Goal: Transaction & Acquisition: Purchase product/service

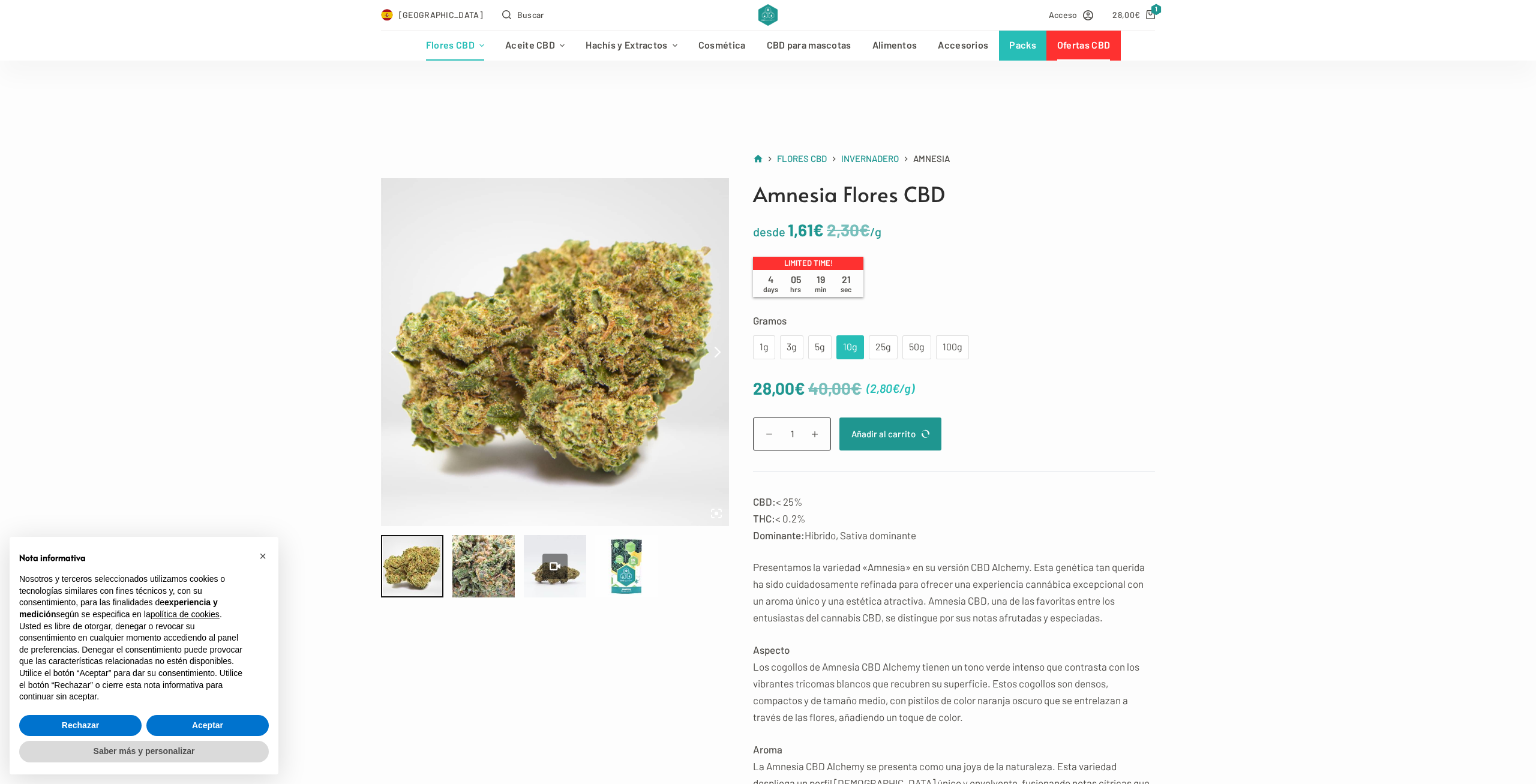
scroll to position [83, 0]
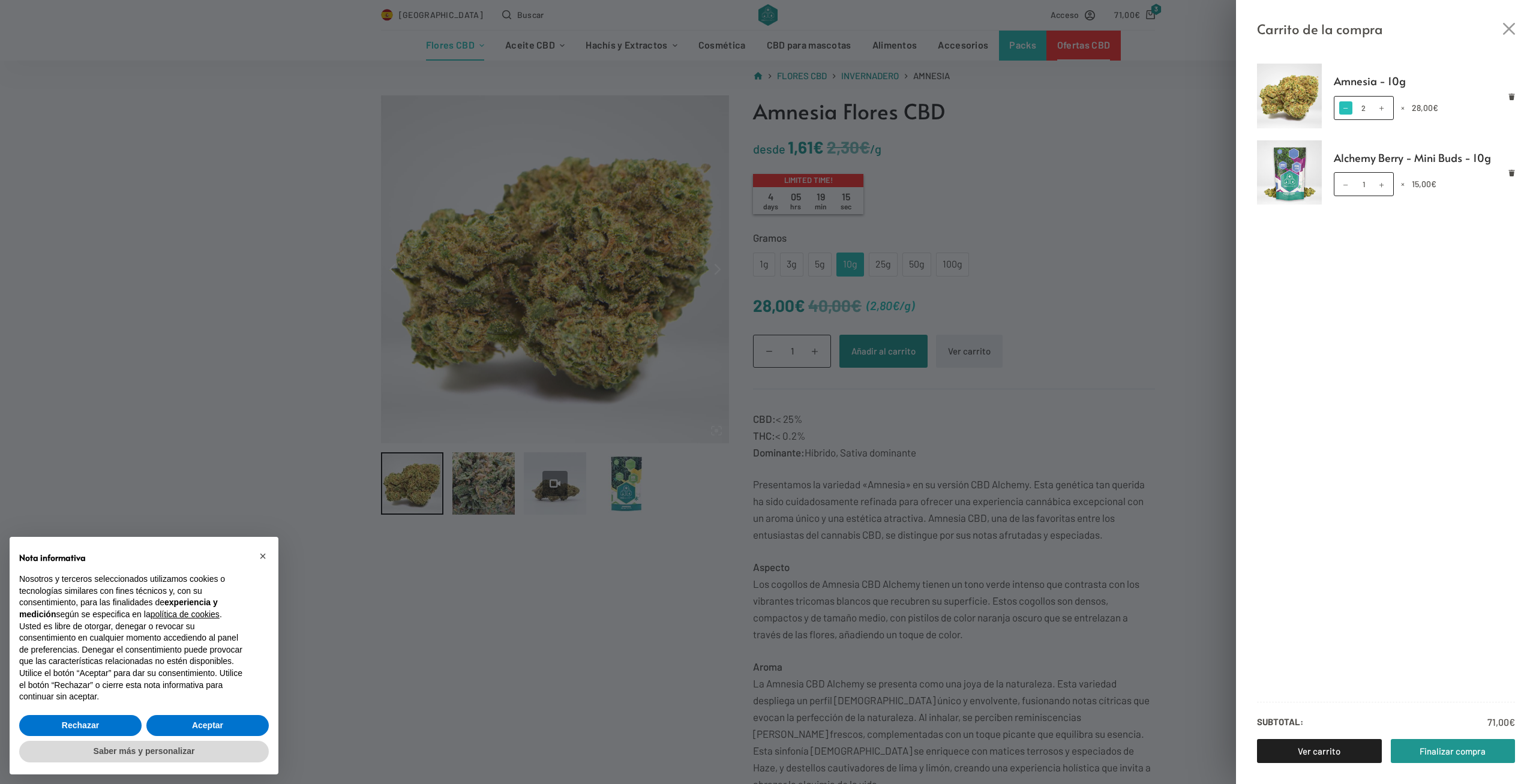
click at [1341, 110] on span at bounding box center [1346, 108] width 13 height 13
type input "1"
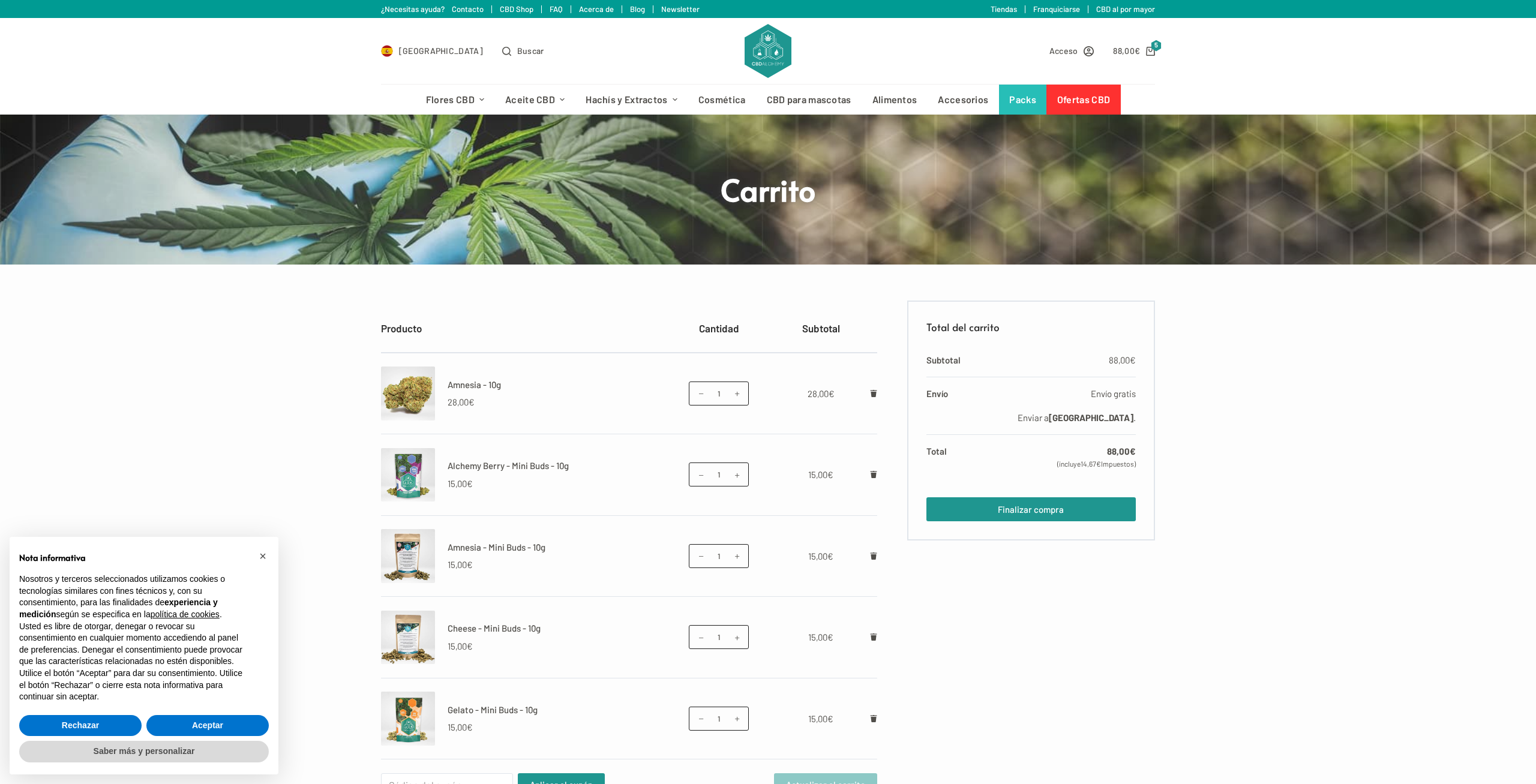
scroll to position [83, 0]
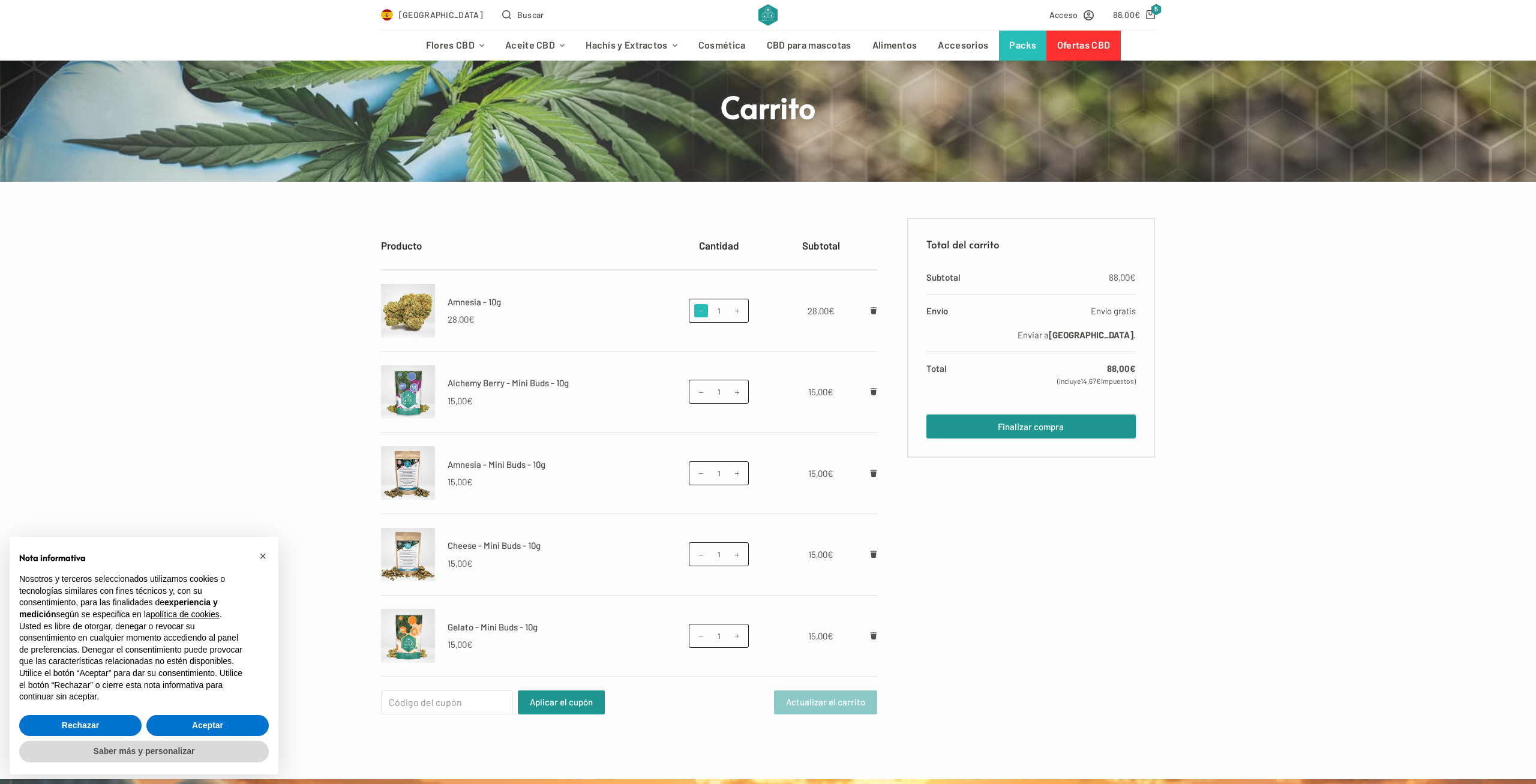
click at [696, 312] on span at bounding box center [701, 311] width 13 height 13
type input "0"
click at [837, 699] on button "Actualizar el carrito" at bounding box center [826, 703] width 103 height 24
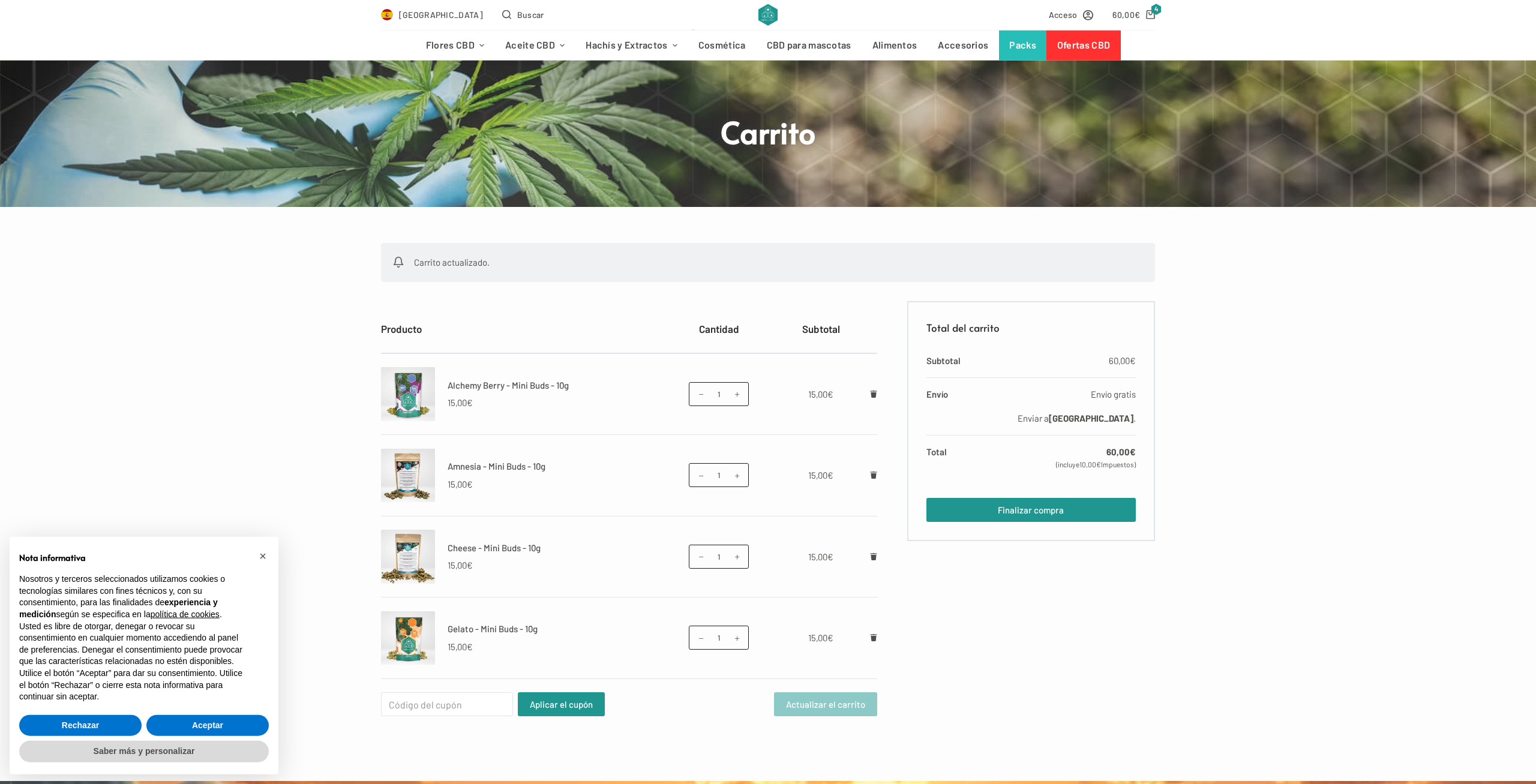
scroll to position [104, 0]
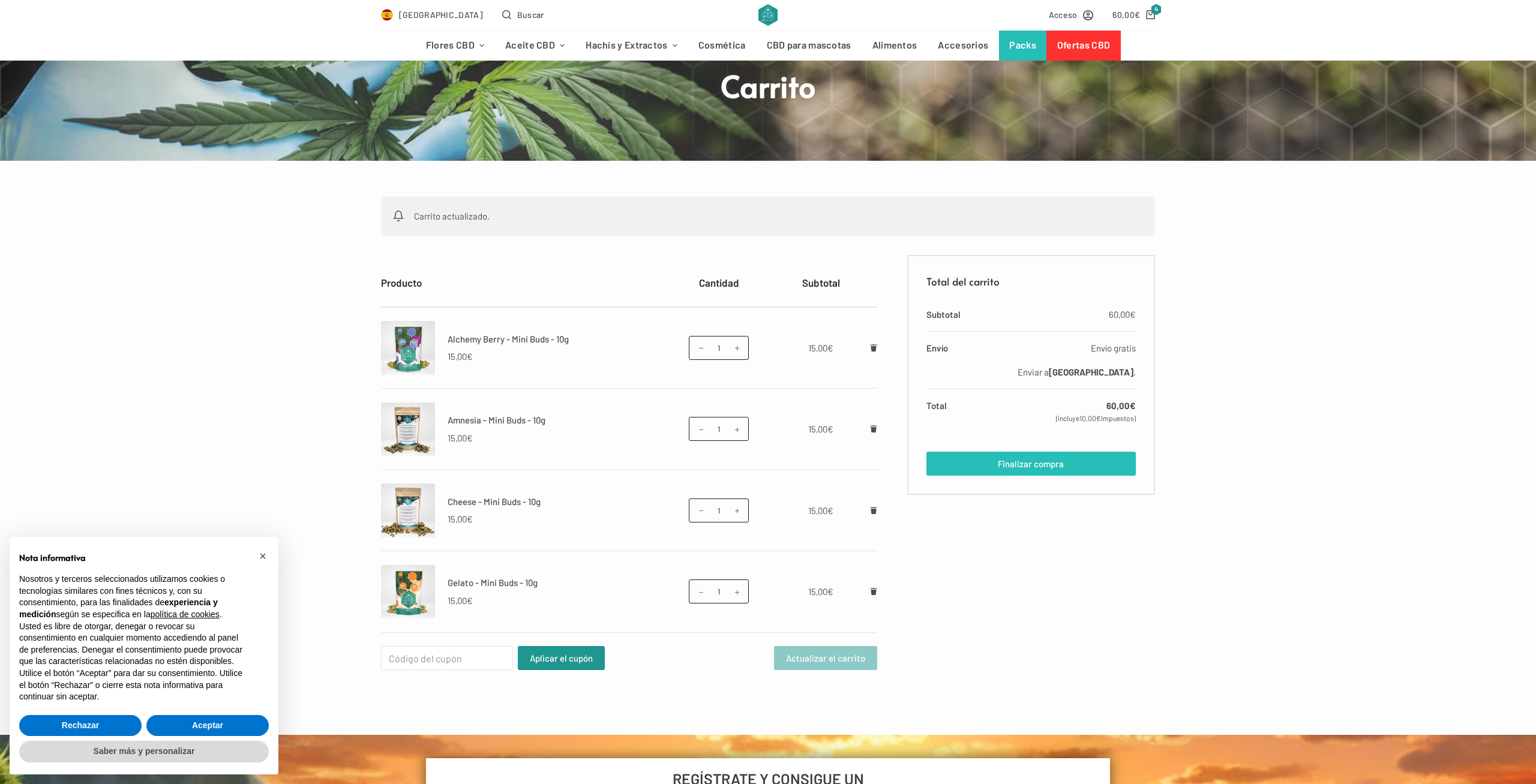
click at [1055, 466] on link "Finalizar compra" at bounding box center [1031, 464] width 210 height 24
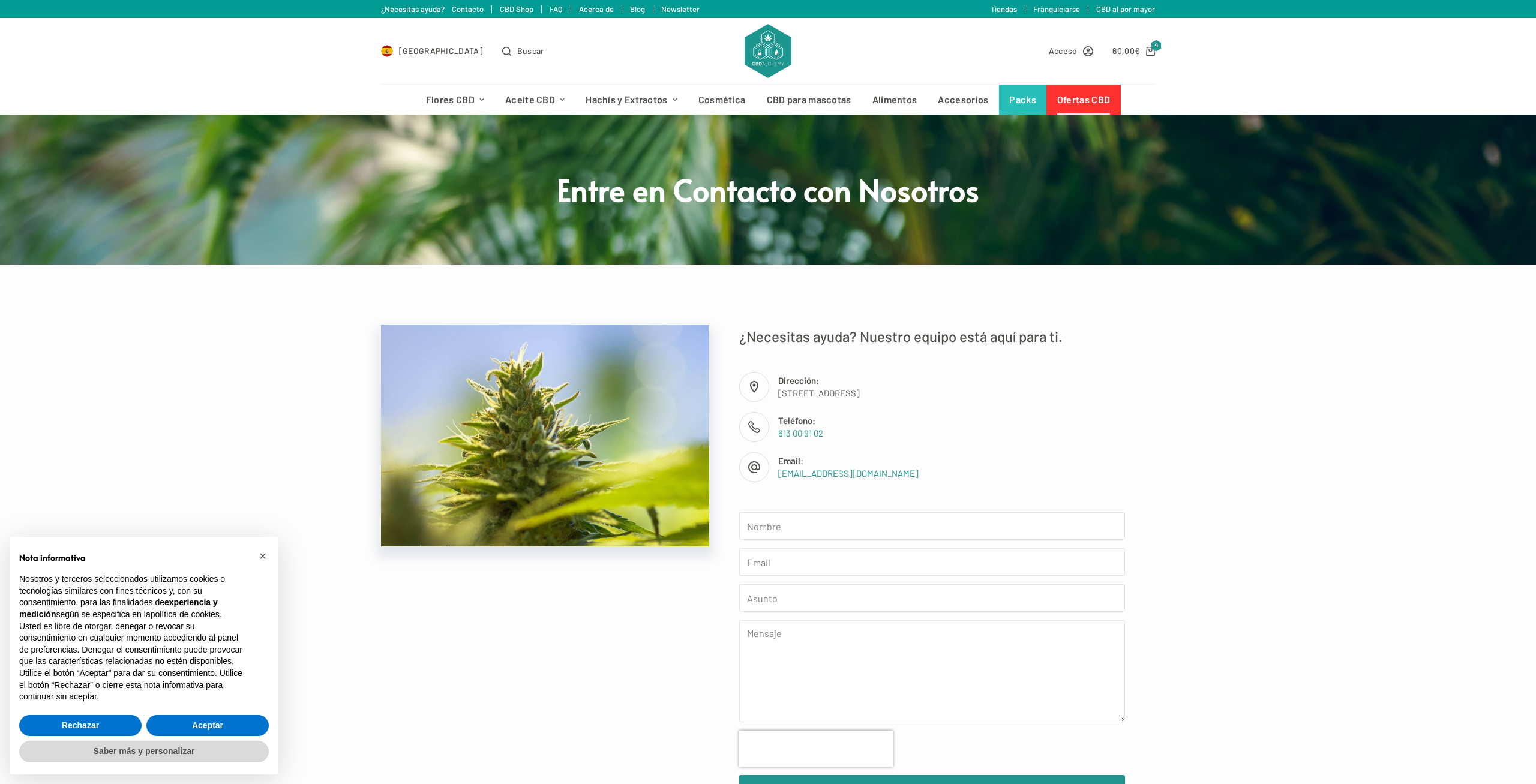
click at [1073, 89] on link "Ofertas CBD" at bounding box center [1083, 99] width 74 height 30
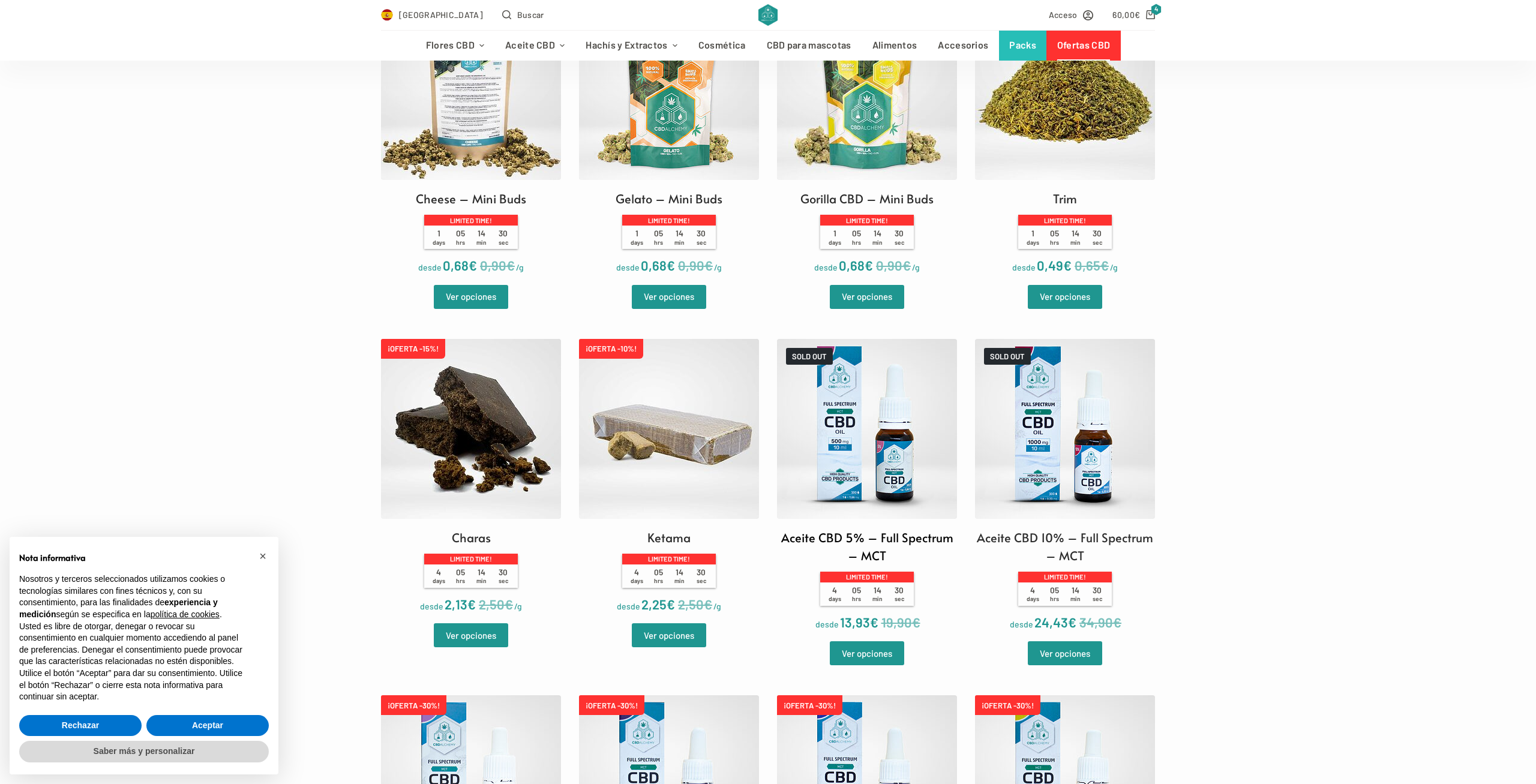
scroll to position [1934, 0]
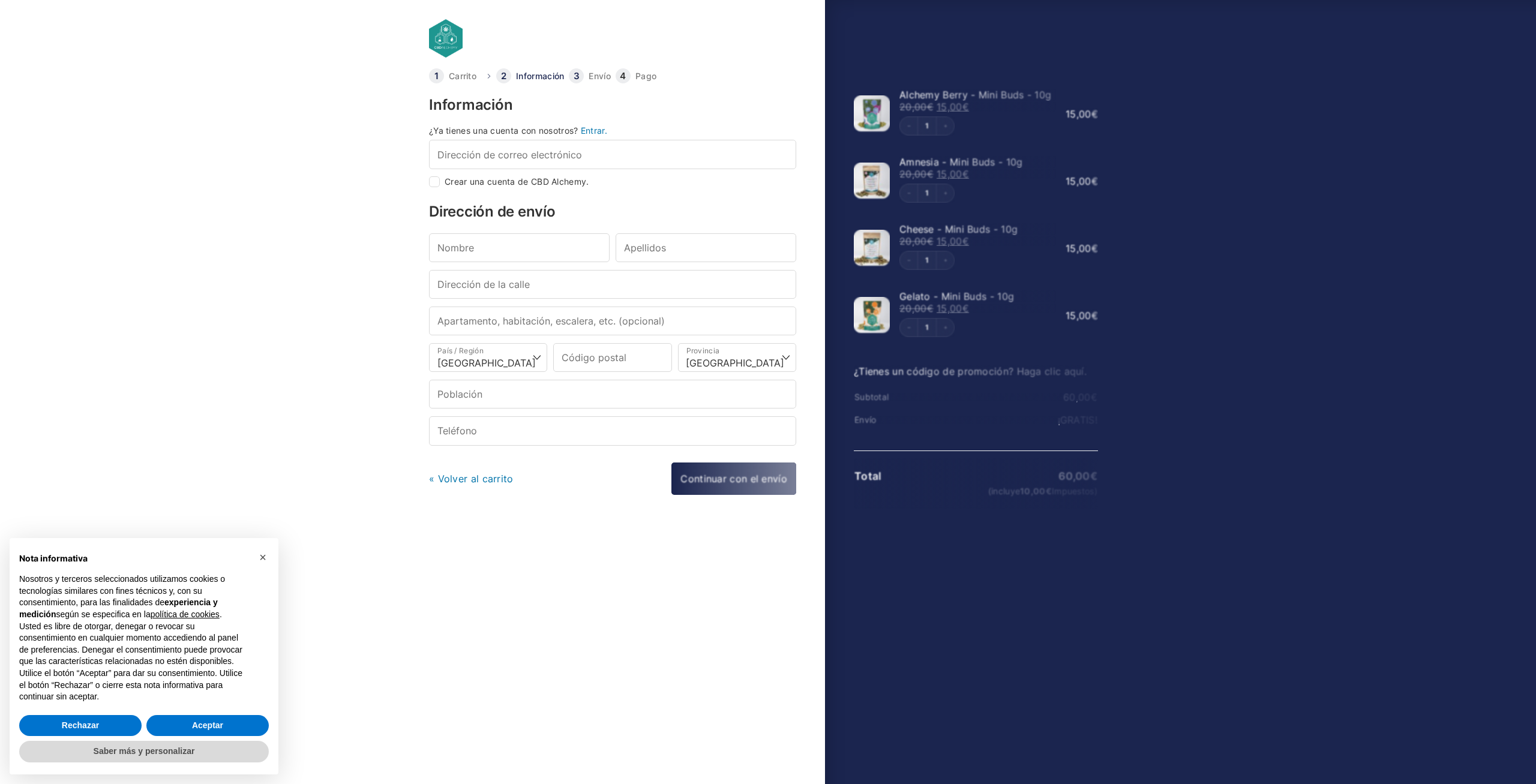
select select "B"
click at [597, 133] on link "Entrar." at bounding box center [594, 130] width 27 height 10
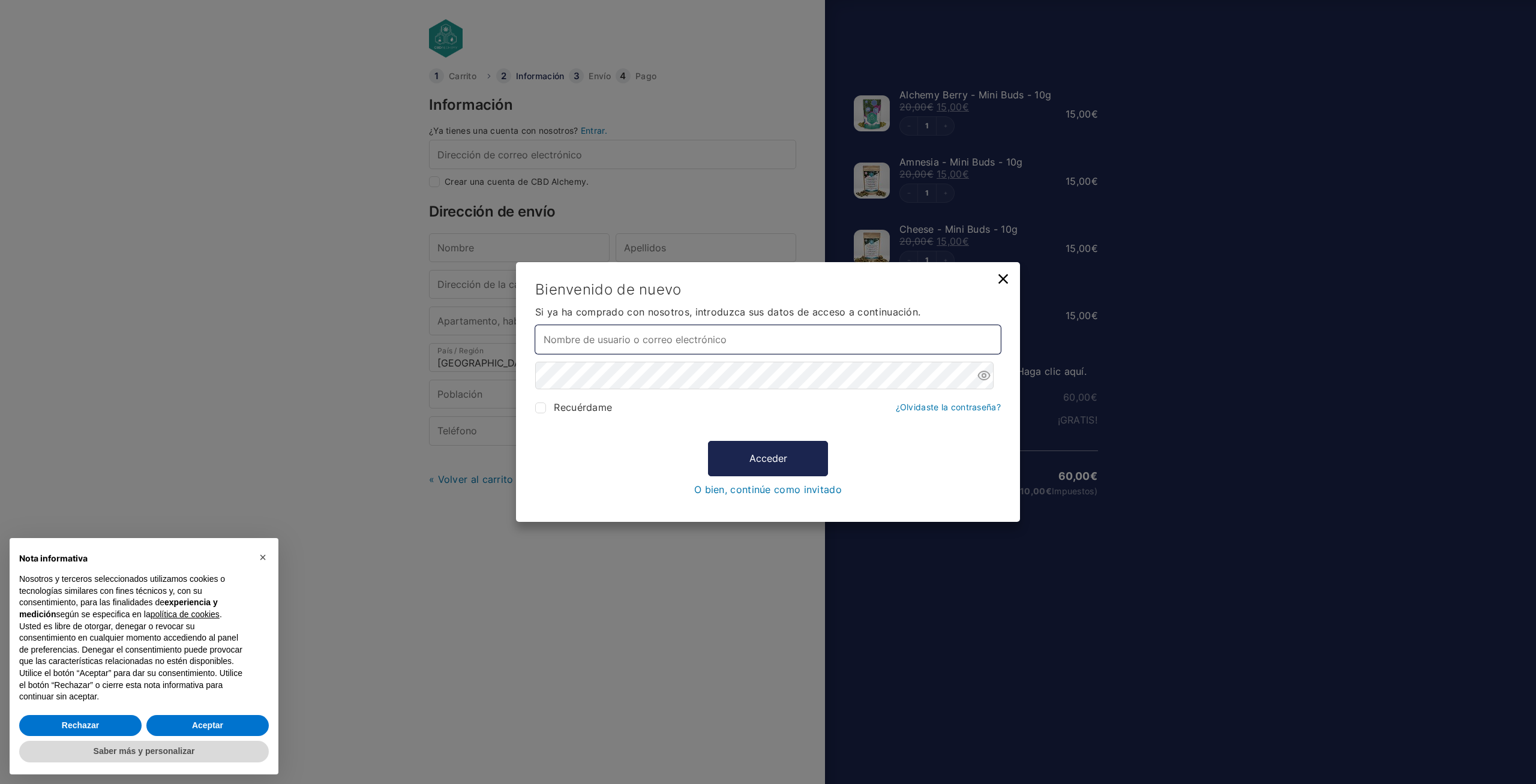
click at [751, 345] on input "Nombre de usuario o correo electrónico *" at bounding box center [768, 339] width 466 height 29
click at [410, 121] on div "Bienvenido de nuevo Parece que ya tienes una cuenta. Por favor, introduzca sus …" at bounding box center [768, 392] width 1536 height 784
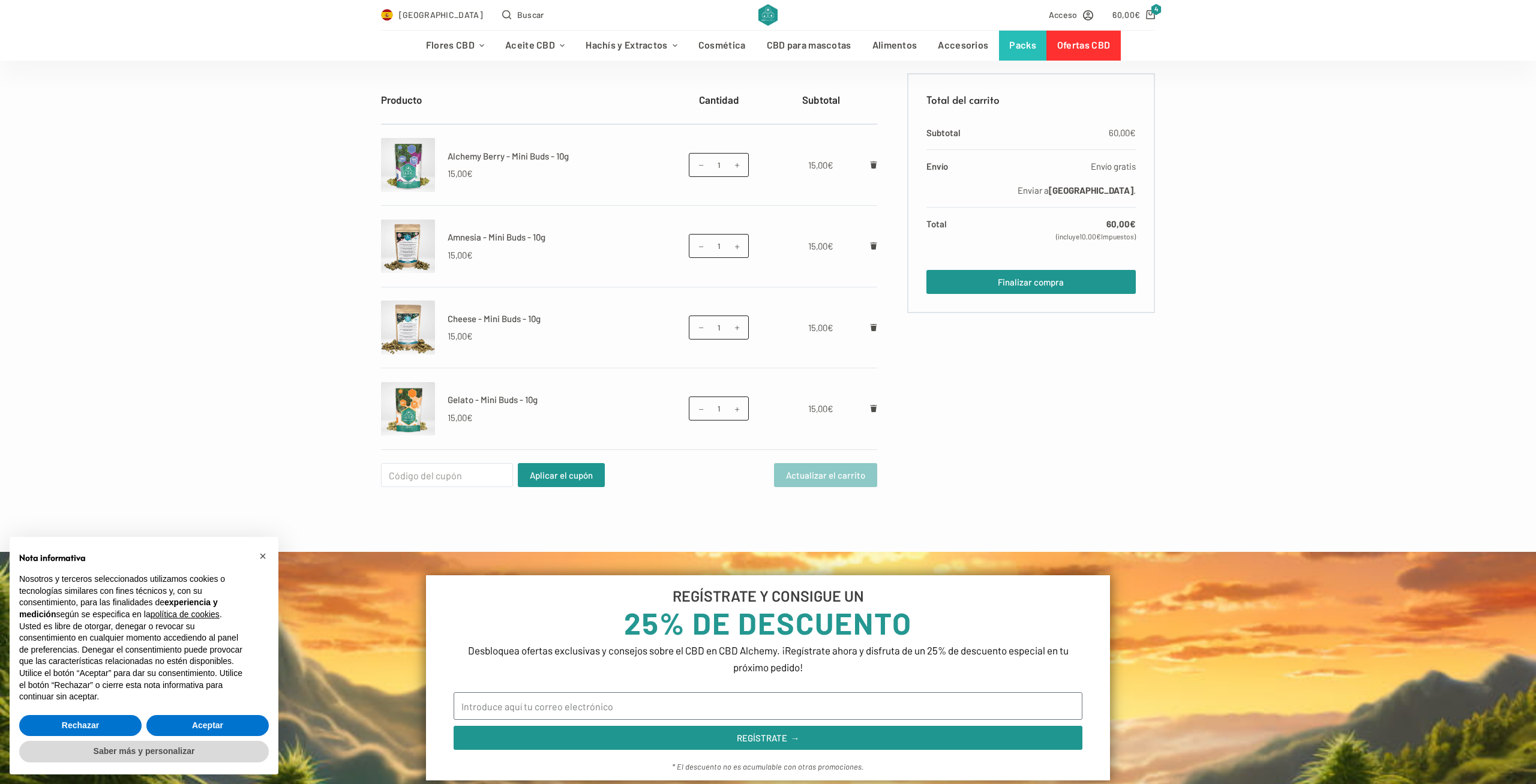
scroll to position [312, 0]
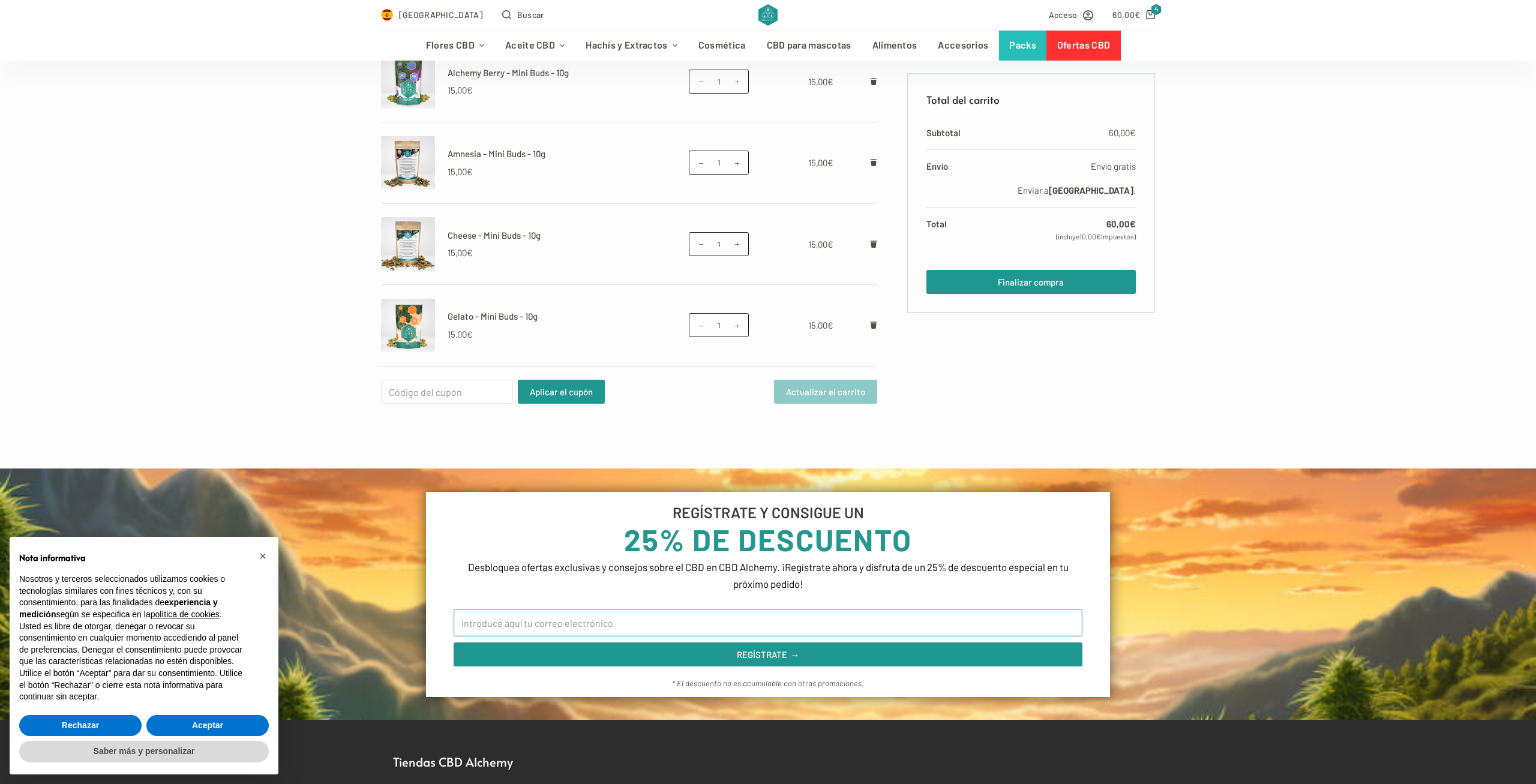
click at [717, 623] on input "Email" at bounding box center [768, 622] width 629 height 27
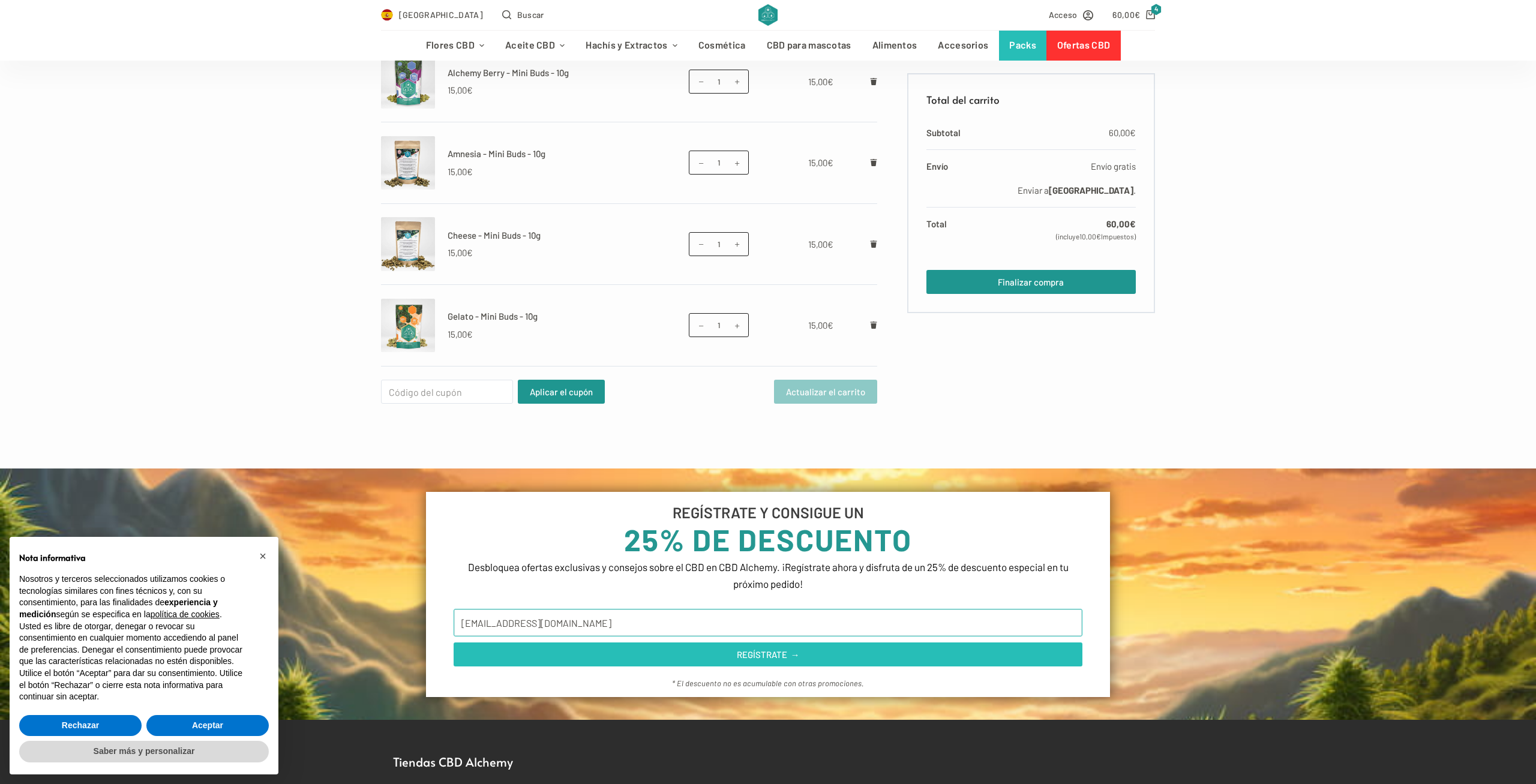
type input "[EMAIL_ADDRESS][DOMAIN_NAME]"
click at [798, 662] on button "REGÍSTRATE →" at bounding box center [768, 655] width 629 height 24
